Goal: Task Accomplishment & Management: Use online tool/utility

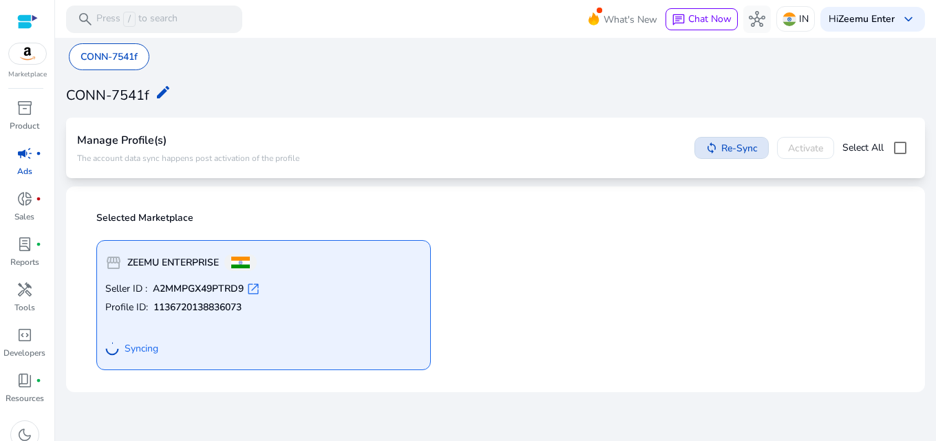
click at [743, 158] on span at bounding box center [731, 147] width 73 height 33
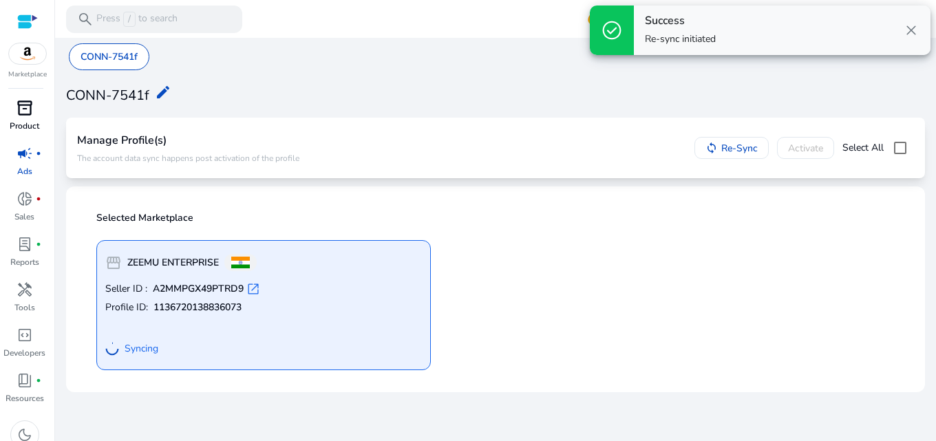
click at [25, 100] on span "inventory_2" at bounding box center [25, 108] width 17 height 17
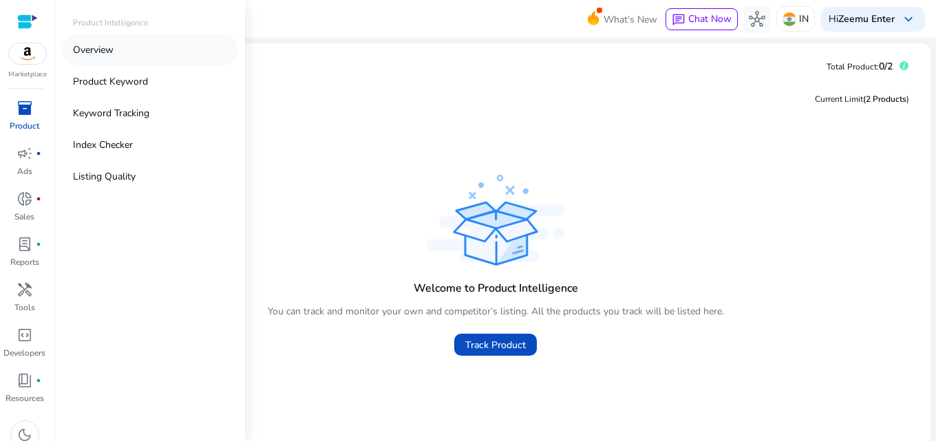
click at [124, 45] on link "Overview" at bounding box center [150, 49] width 176 height 31
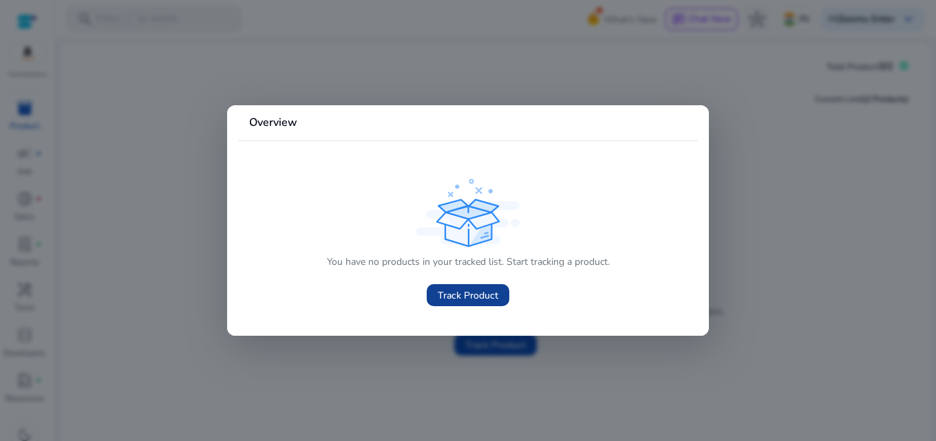
click at [454, 298] on span "Track Product" at bounding box center [468, 295] width 61 height 14
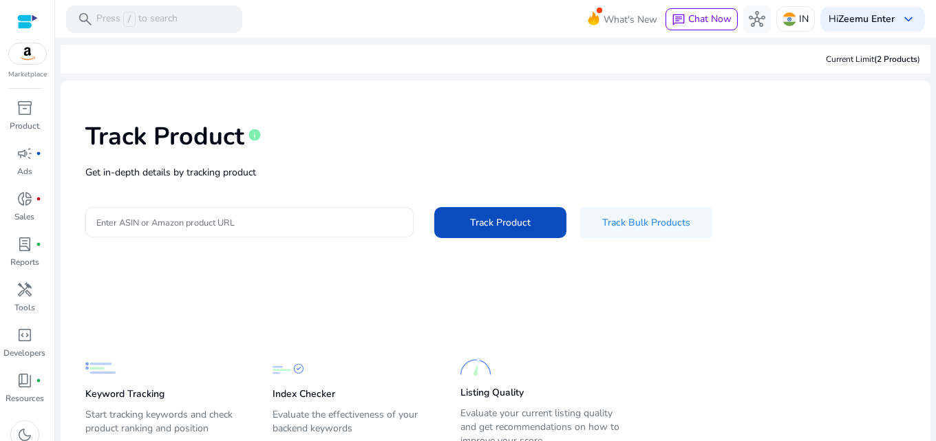
click at [260, 223] on input "Enter ASIN or Amazon product URL" at bounding box center [249, 222] width 306 height 15
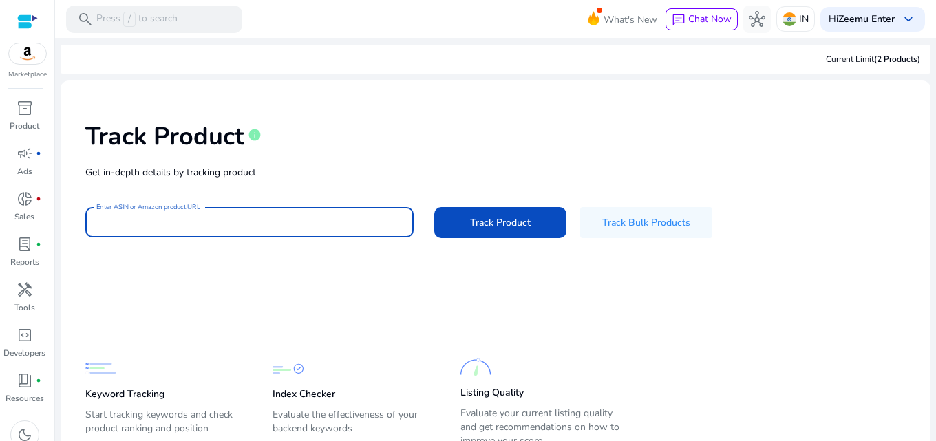
type input "**********"
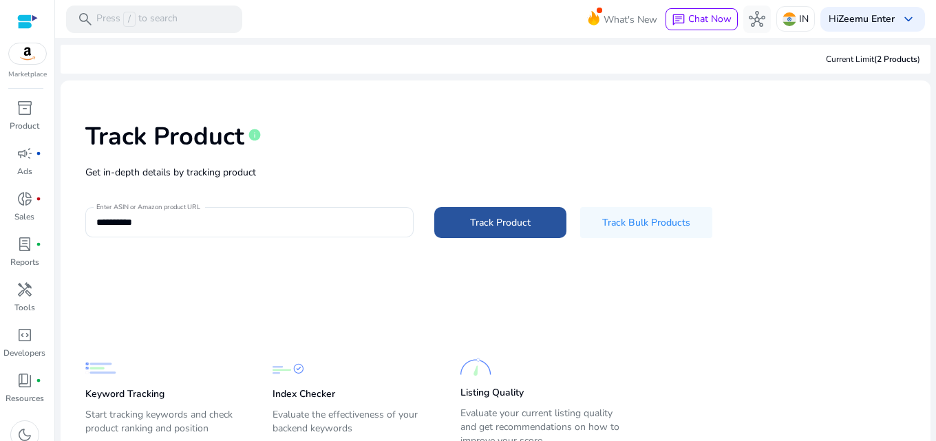
click at [511, 224] on span "Track Product" at bounding box center [500, 222] width 61 height 14
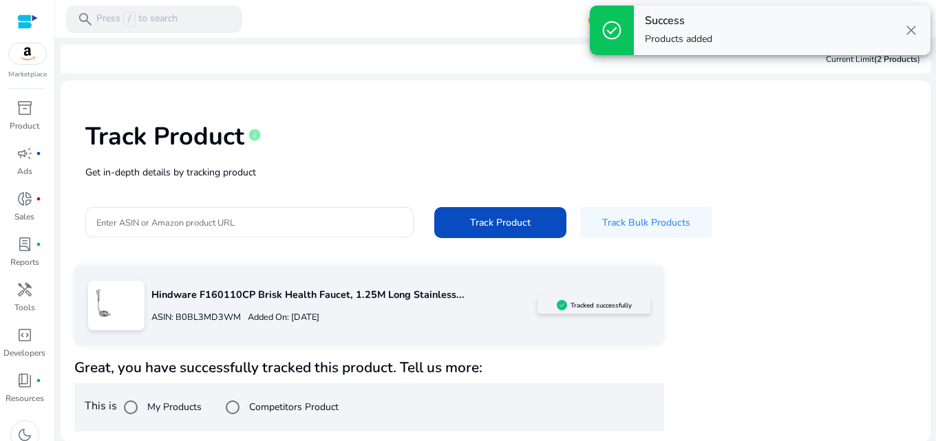
click at [908, 32] on span "close" at bounding box center [911, 30] width 17 height 17
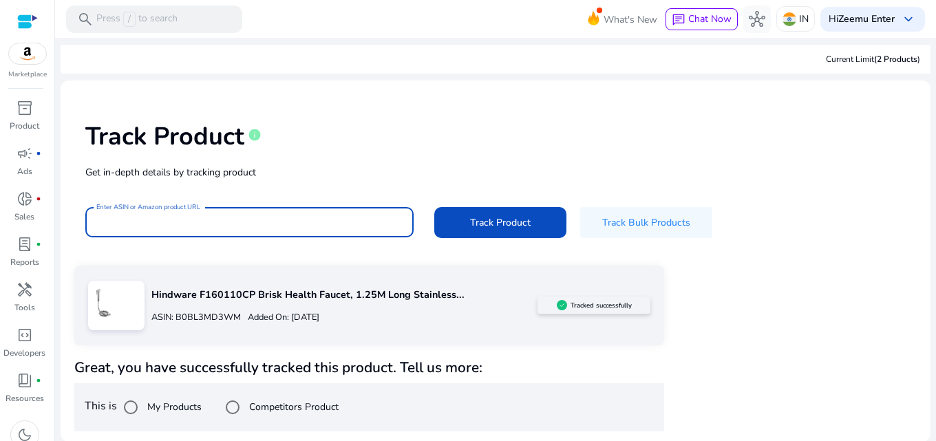
click at [264, 221] on input "Enter ASIN or Amazon product URL" at bounding box center [249, 222] width 306 height 15
paste input "**********"
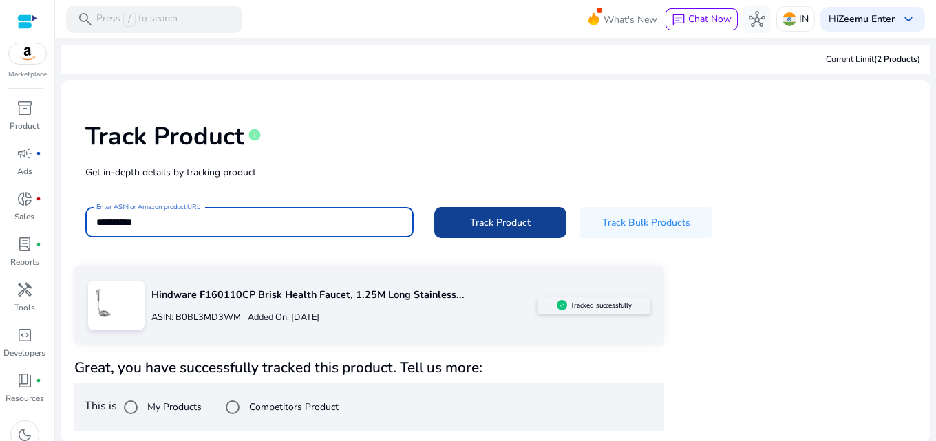
type input "**********"
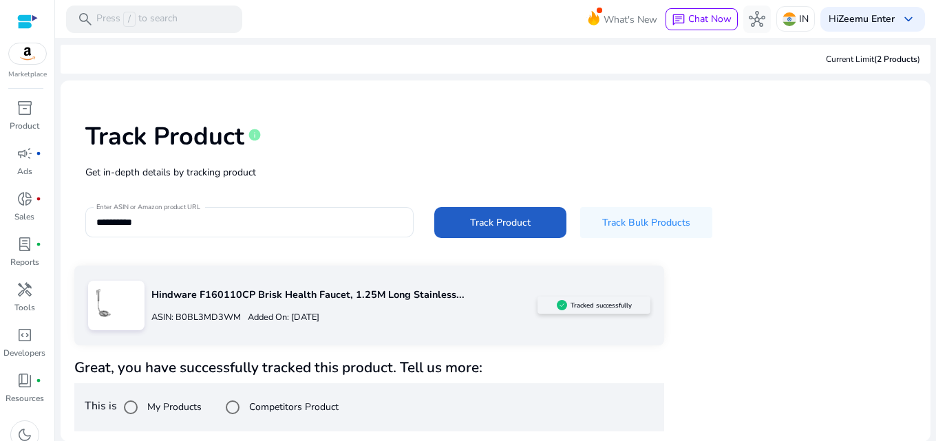
click at [475, 221] on span "Track Product" at bounding box center [500, 222] width 61 height 14
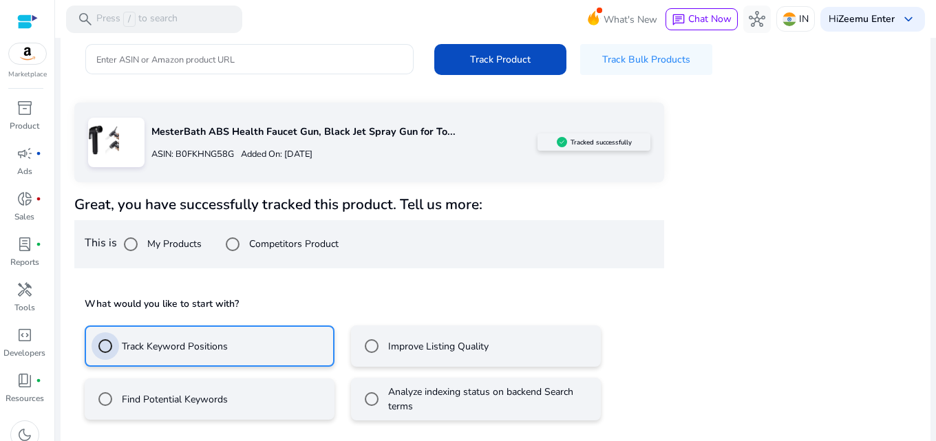
scroll to position [224, 0]
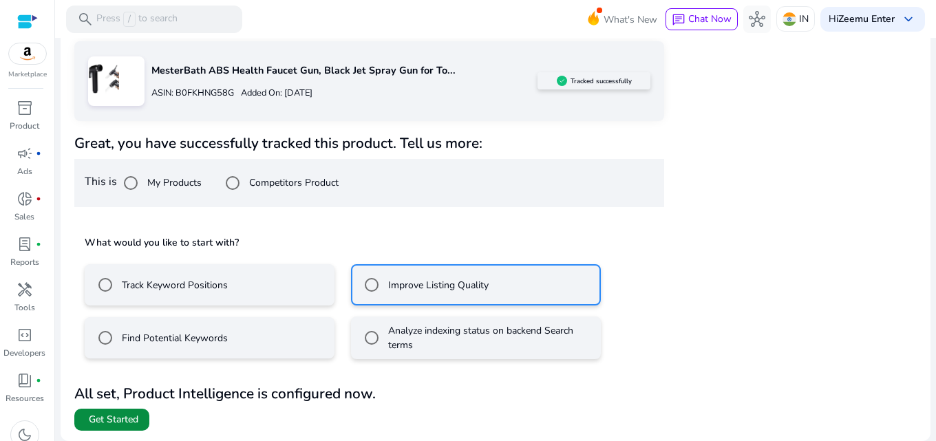
click at [104, 420] on span "Get Started" at bounding box center [114, 420] width 50 height 14
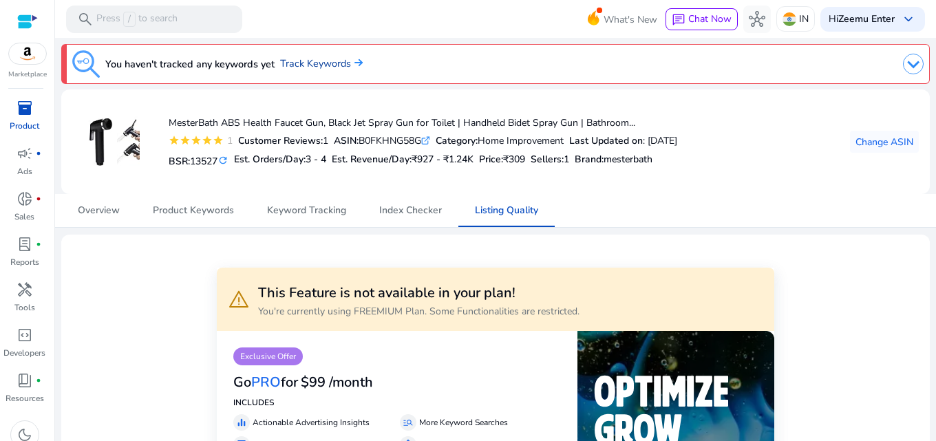
click at [307, 63] on link "Track Keywords" at bounding box center [321, 63] width 83 height 15
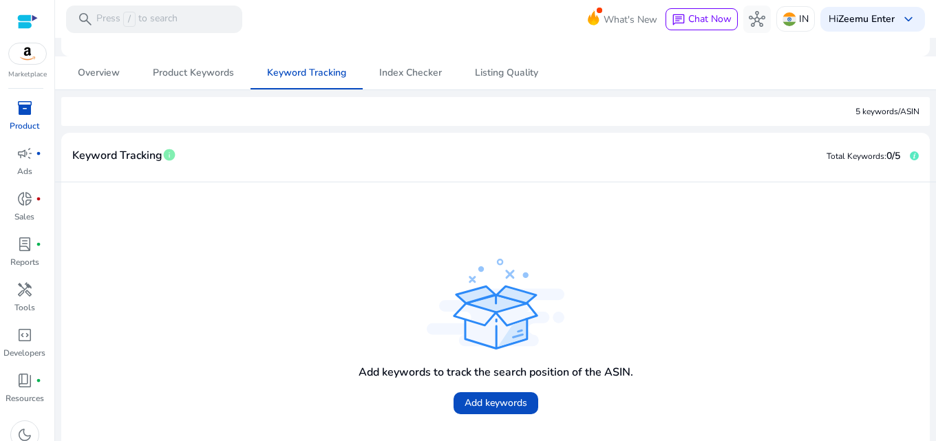
scroll to position [59, 0]
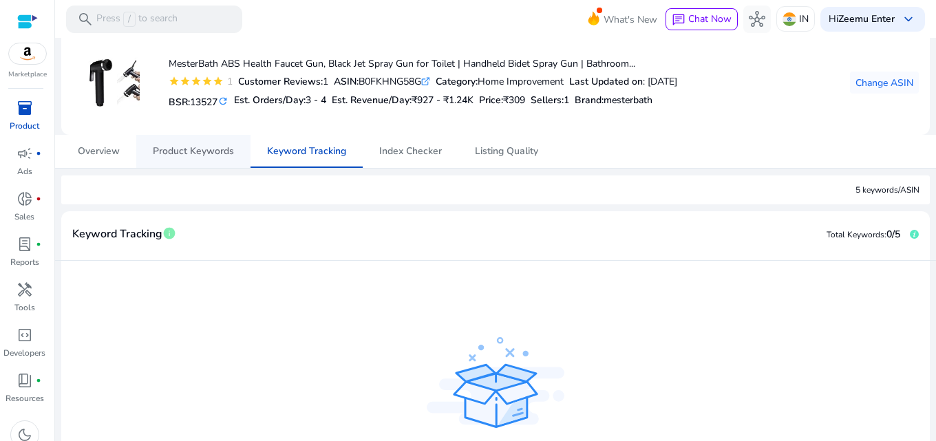
click at [198, 147] on span "Product Keywords" at bounding box center [193, 152] width 81 height 10
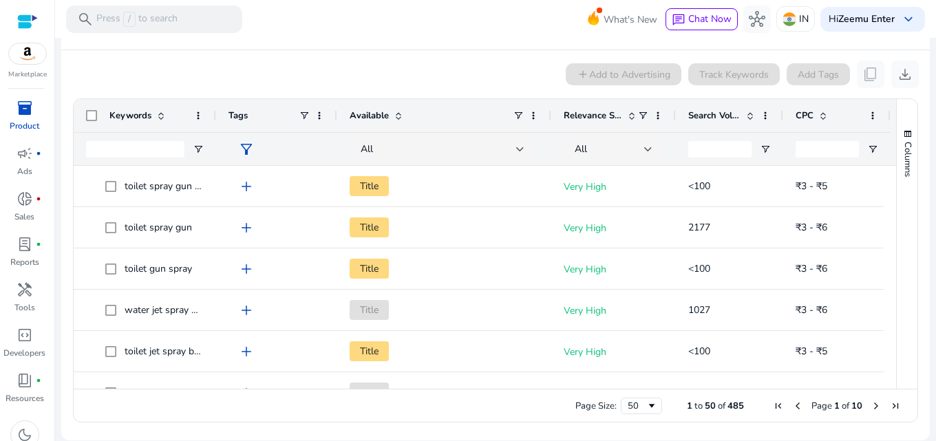
click at [750, 112] on span at bounding box center [750, 115] width 11 height 11
click at [0, 0] on span at bounding box center [0, 0] width 0 height 0
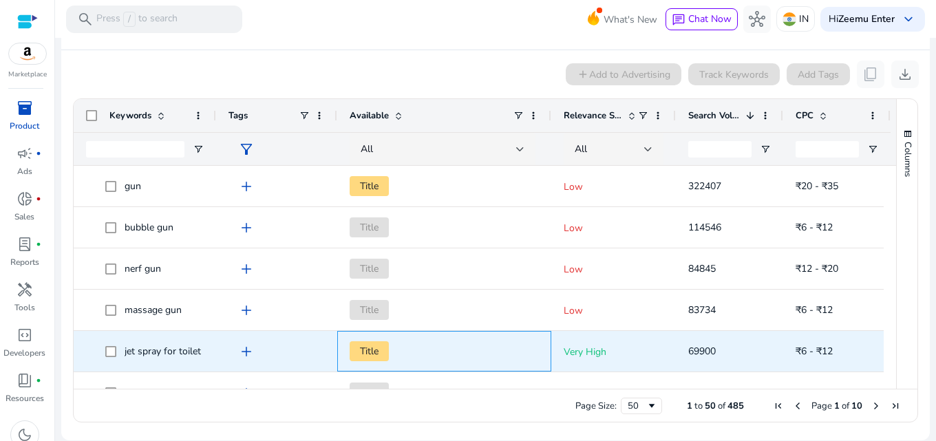
click at [375, 352] on span "Title" at bounding box center [369, 351] width 39 height 20
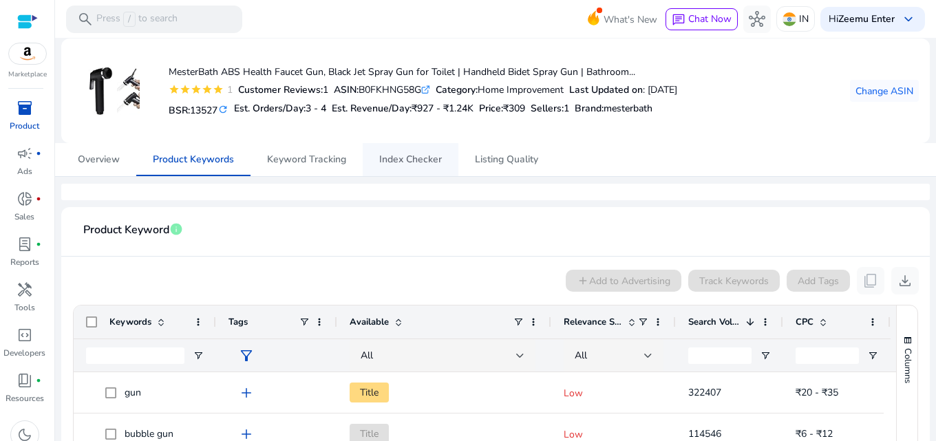
click at [411, 167] on span "Index Checker" at bounding box center [410, 159] width 63 height 33
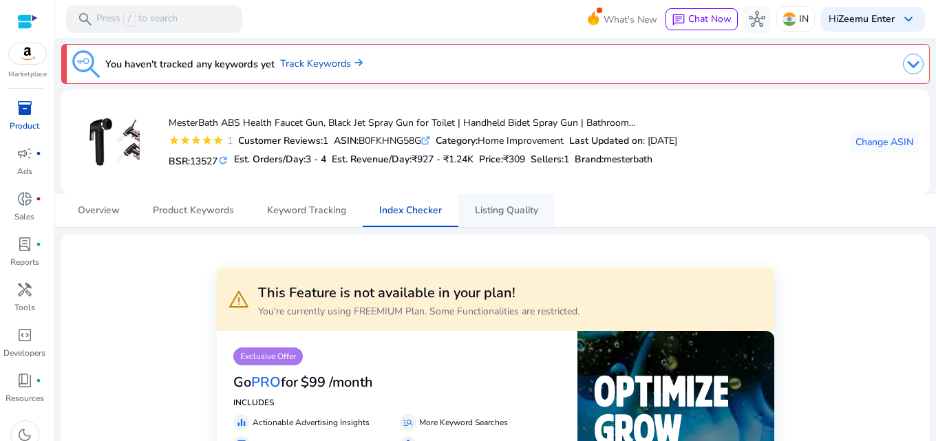
click at [509, 209] on span "Listing Quality" at bounding box center [506, 211] width 63 height 10
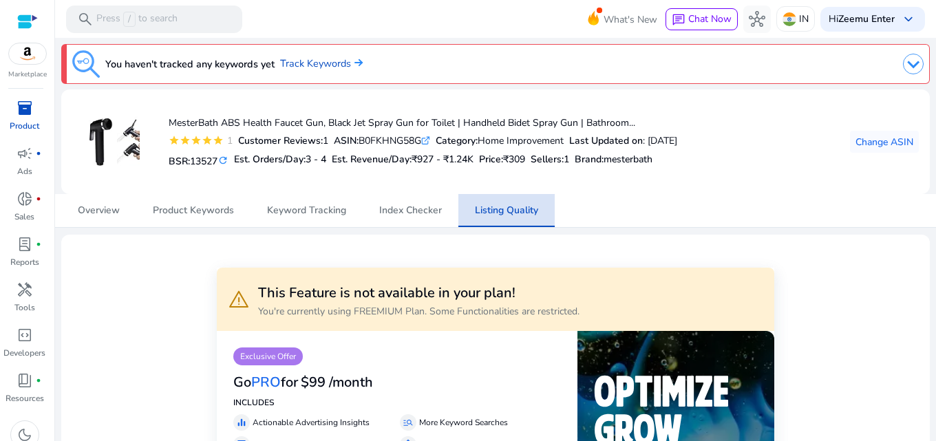
click at [509, 218] on span "Listing Quality" at bounding box center [506, 210] width 63 height 33
click at [108, 210] on span "Overview" at bounding box center [99, 211] width 42 height 10
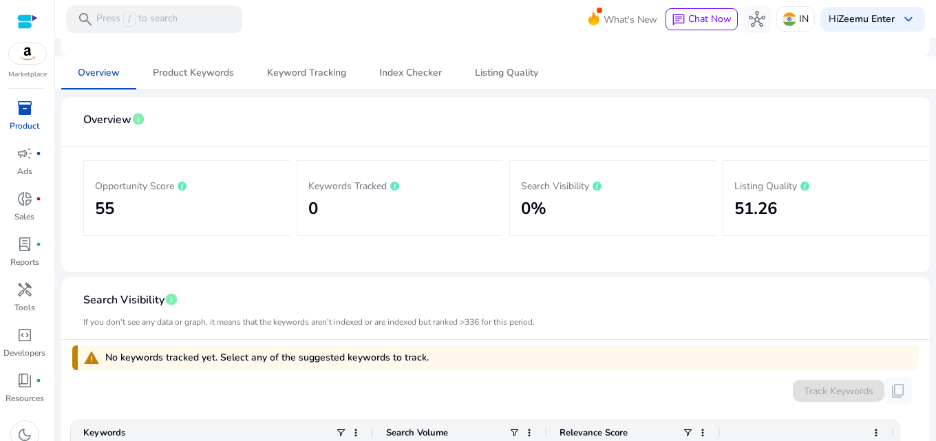
click at [201, 209] on h2 "55" at bounding box center [187, 209] width 184 height 20
click at [183, 189] on icon at bounding box center [182, 186] width 9 height 9
click at [190, 209] on h2 "55" at bounding box center [187, 209] width 184 height 20
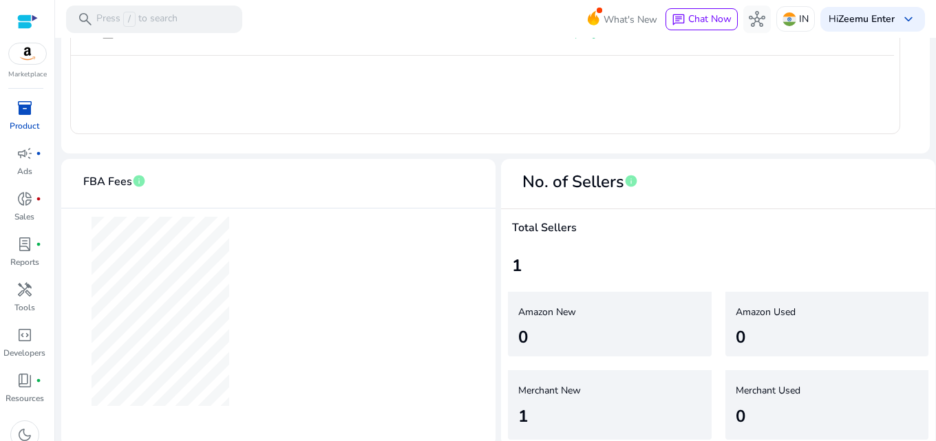
scroll to position [757, 0]
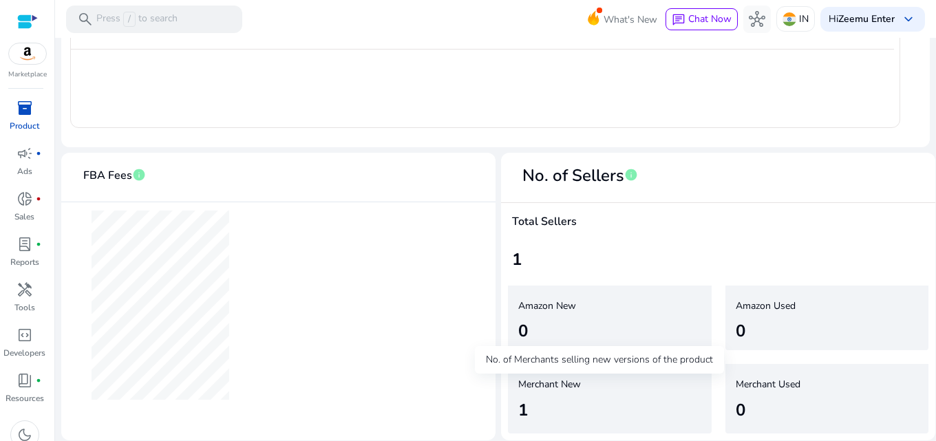
click at [558, 392] on div "Merchant New 1" at bounding box center [610, 399] width 204 height 70
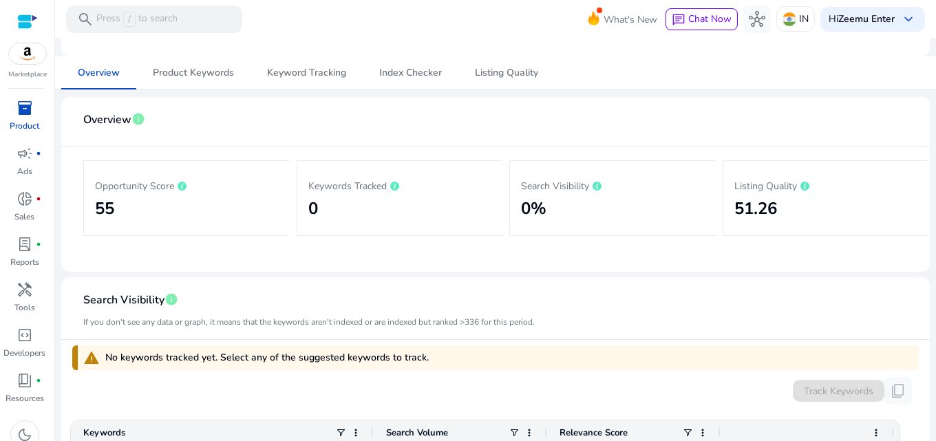
scroll to position [0, 0]
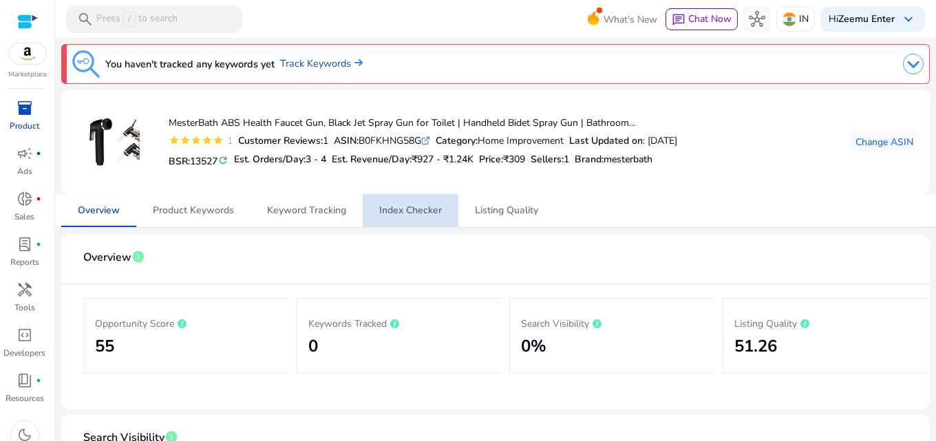
click at [392, 219] on span "Index Checker" at bounding box center [410, 210] width 63 height 33
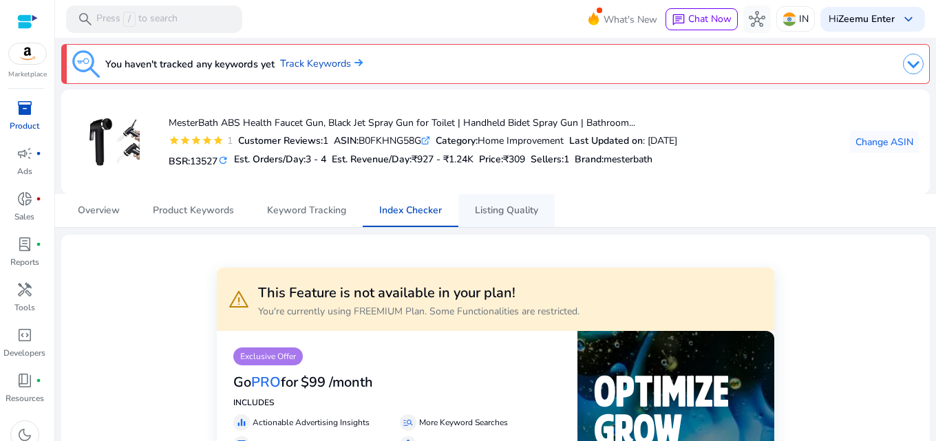
click at [516, 215] on span "Listing Quality" at bounding box center [506, 211] width 63 height 10
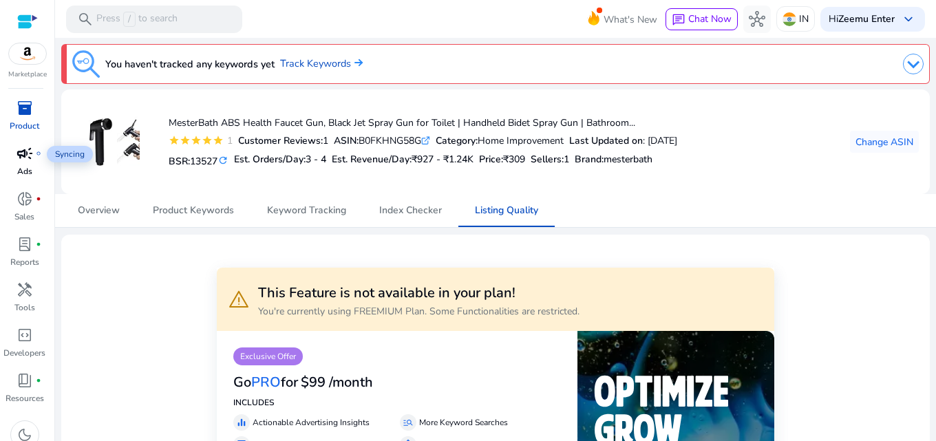
click at [16, 162] on div "campaign fiber_manual_record" at bounding box center [25, 153] width 39 height 22
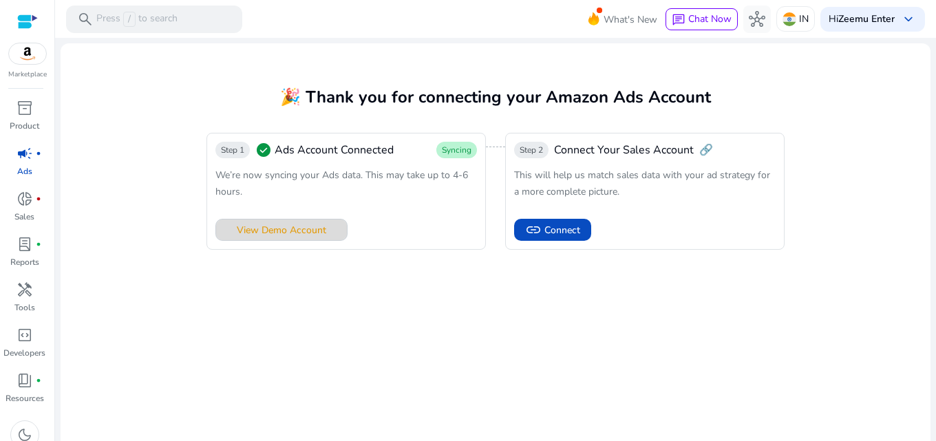
click at [304, 229] on span "View Demo Account" at bounding box center [281, 230] width 89 height 14
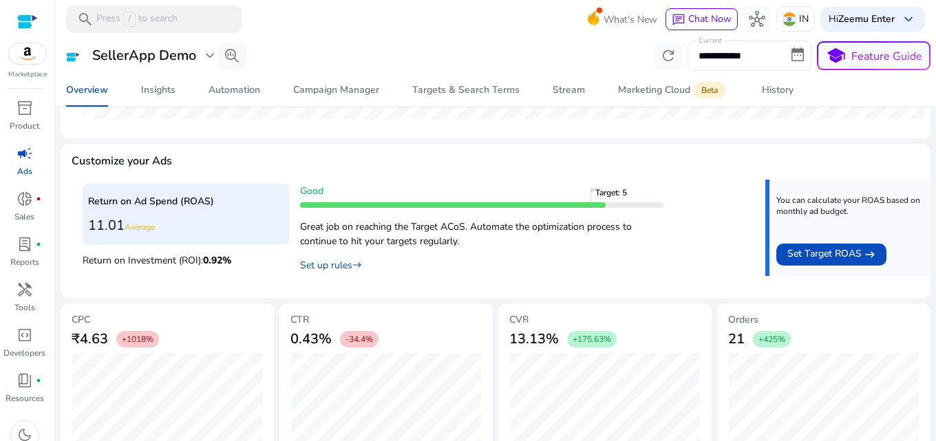
scroll to position [600, 0]
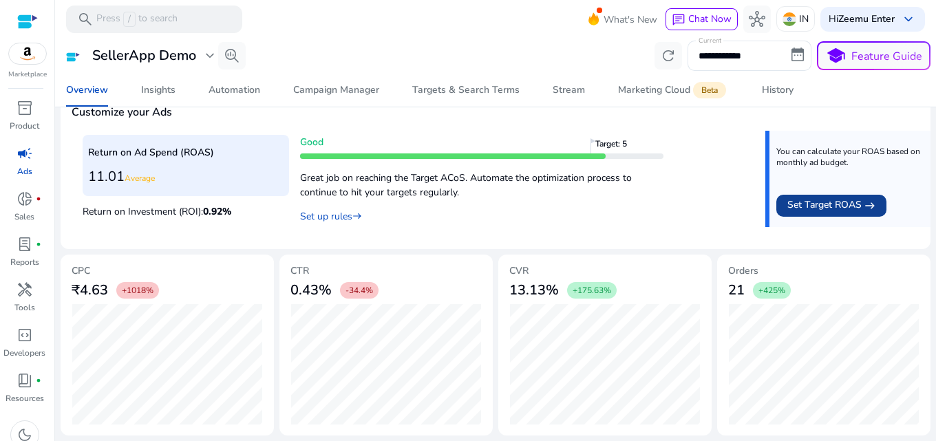
click at [815, 213] on span "Set Target ROAS" at bounding box center [824, 206] width 74 height 17
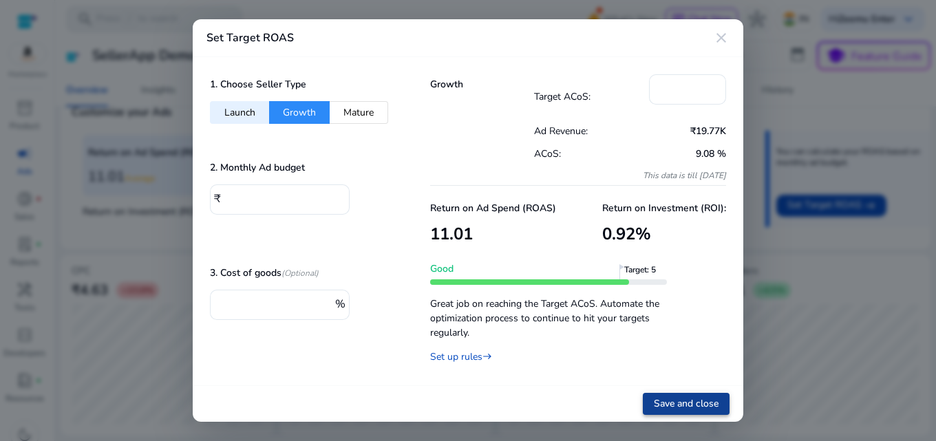
click at [688, 403] on span "Save and close" at bounding box center [686, 403] width 65 height 14
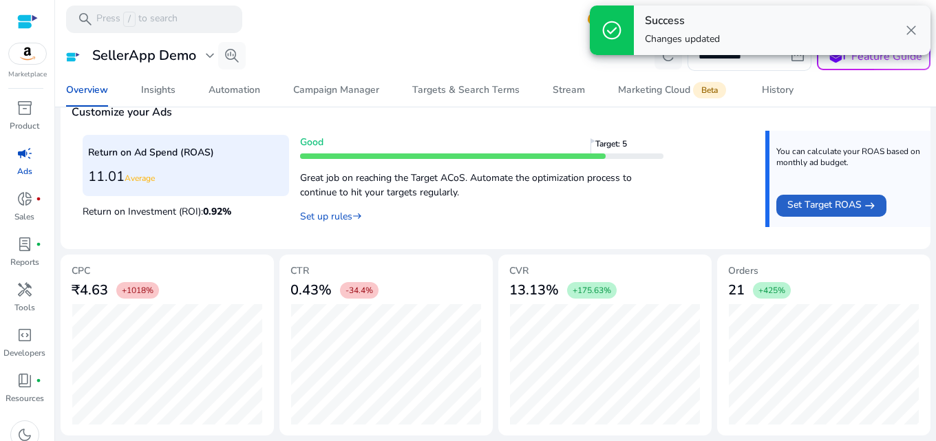
click at [574, 213] on p "Set up rules east" at bounding box center [481, 213] width 363 height 19
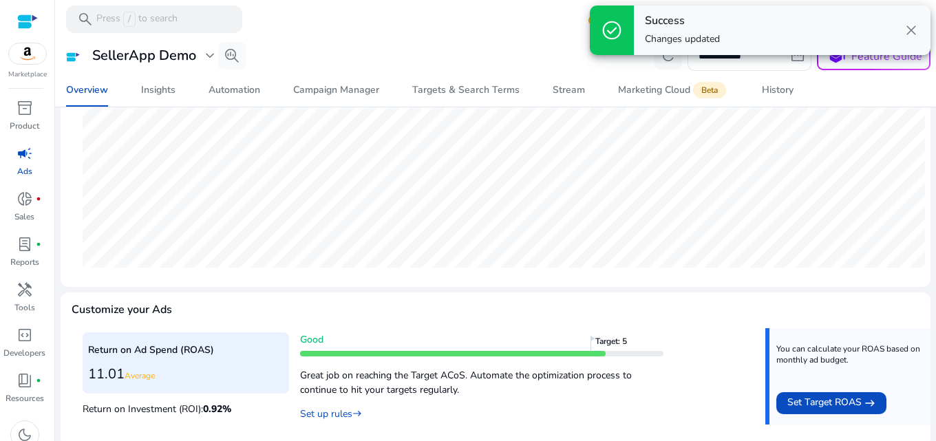
scroll to position [324, 0]
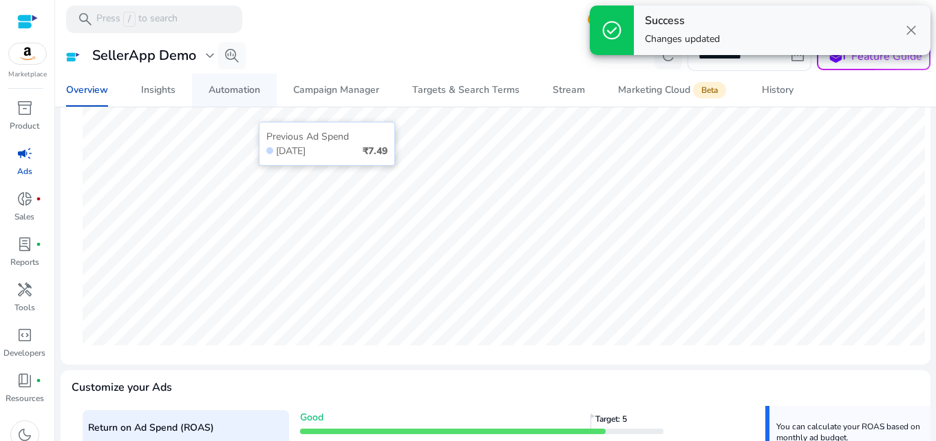
click at [247, 90] on div "Automation" at bounding box center [235, 90] width 52 height 10
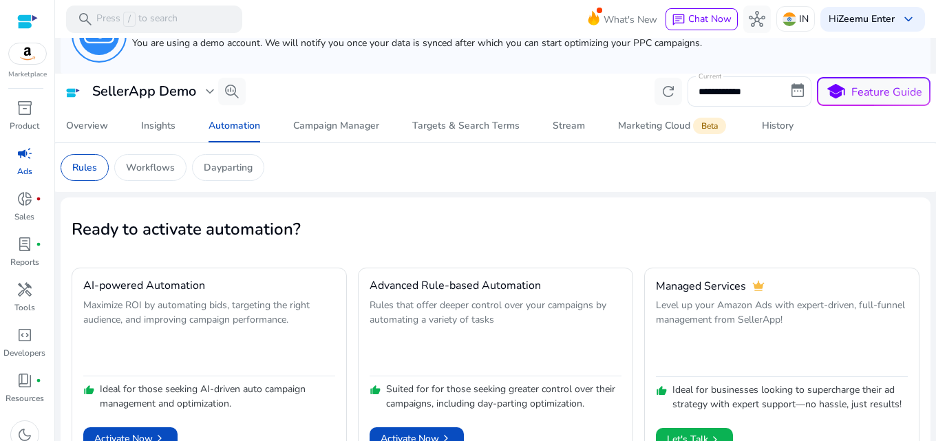
scroll to position [73, 0]
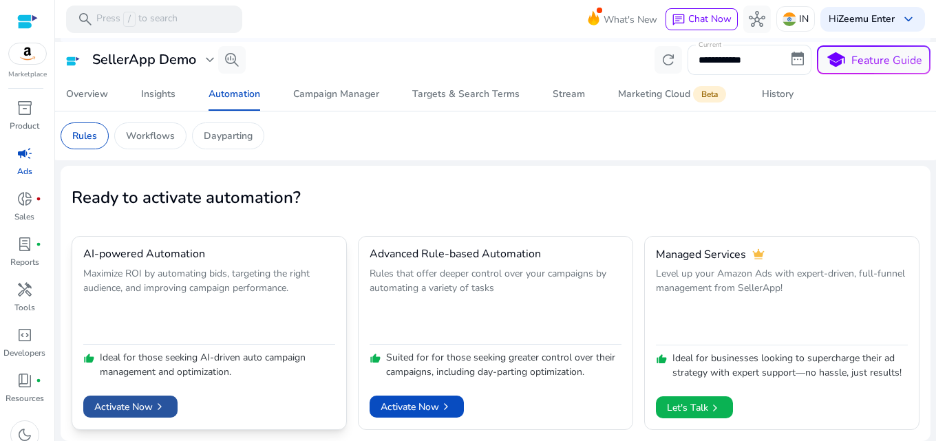
click at [142, 408] on span "Activate Now chevron_right" at bounding box center [130, 407] width 72 height 14
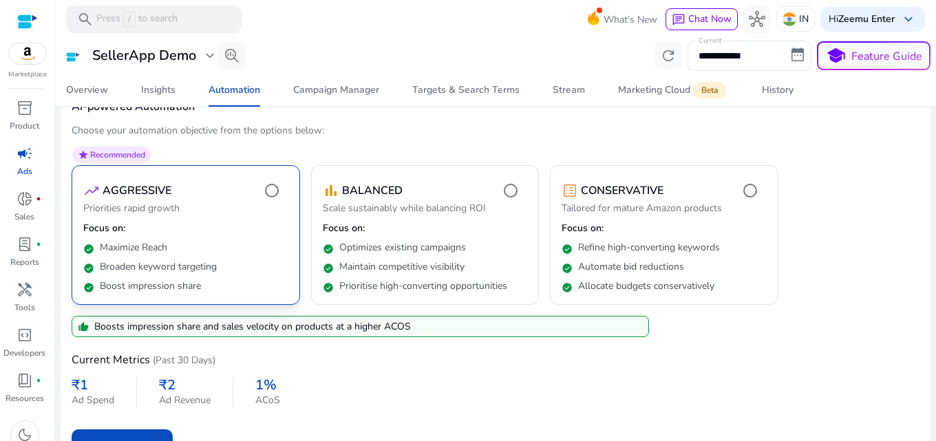
scroll to position [211, 0]
